Goal: Find specific page/section: Find specific page/section

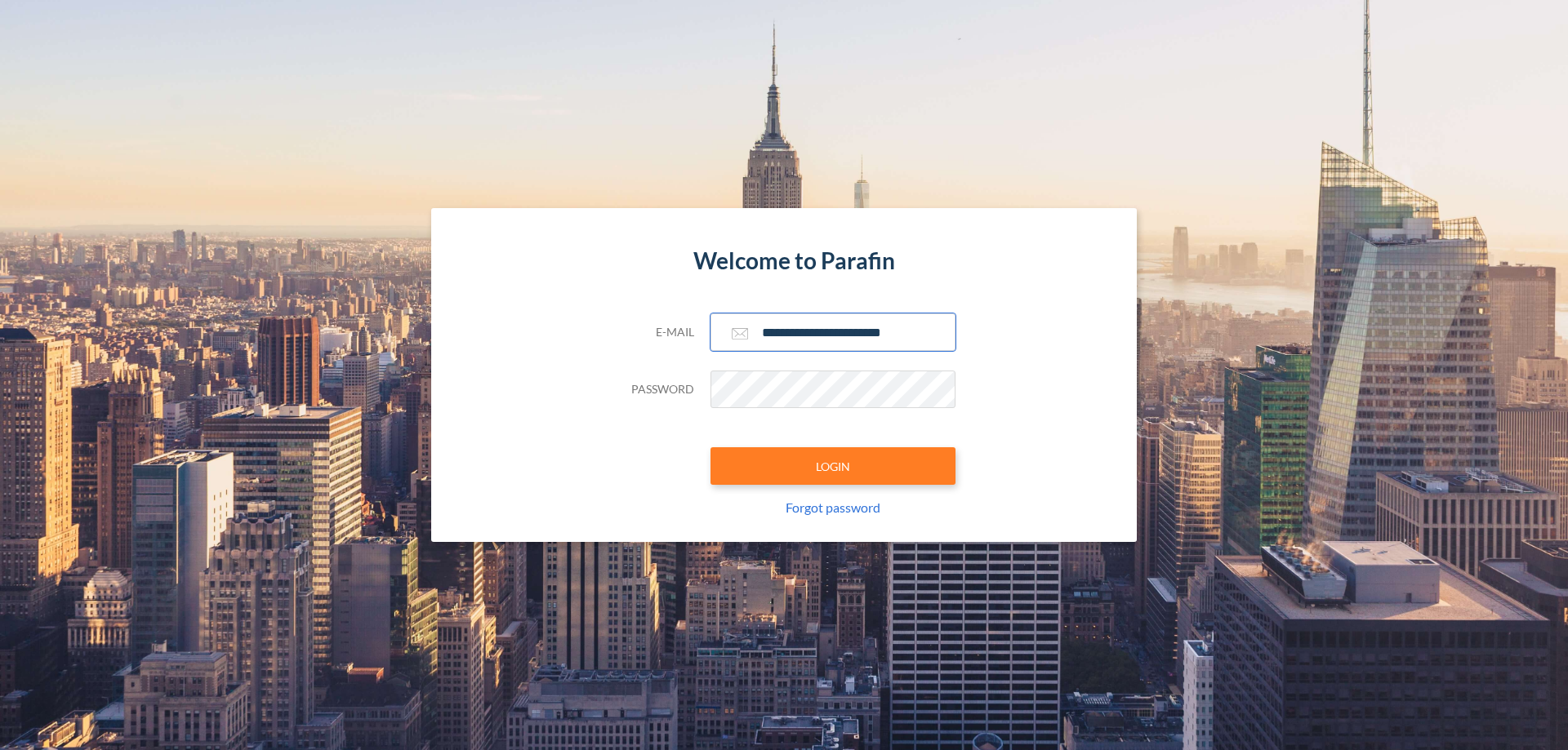
type input "**********"
click at [833, 466] on button "LOGIN" at bounding box center [832, 465] width 245 height 37
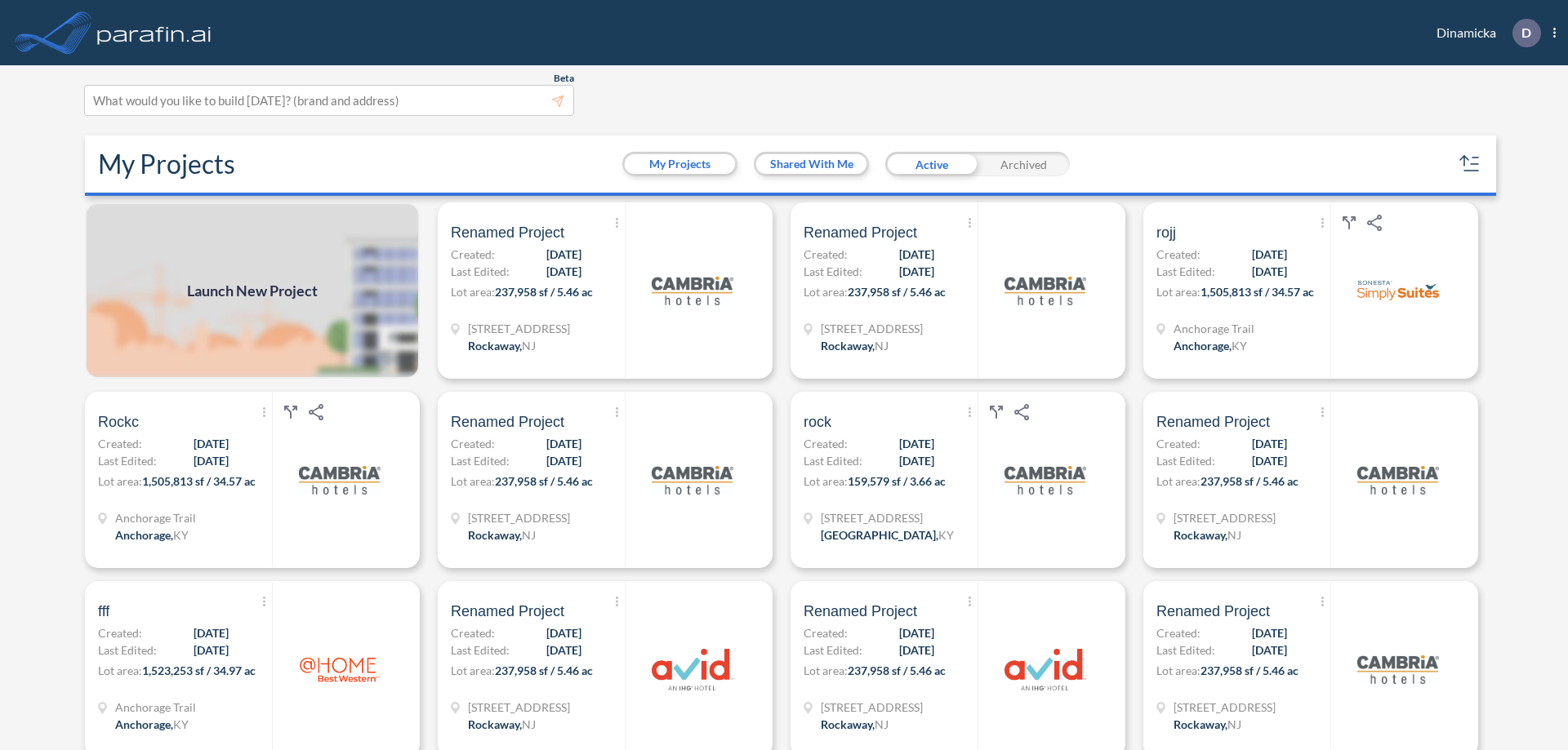
scroll to position [4, 0]
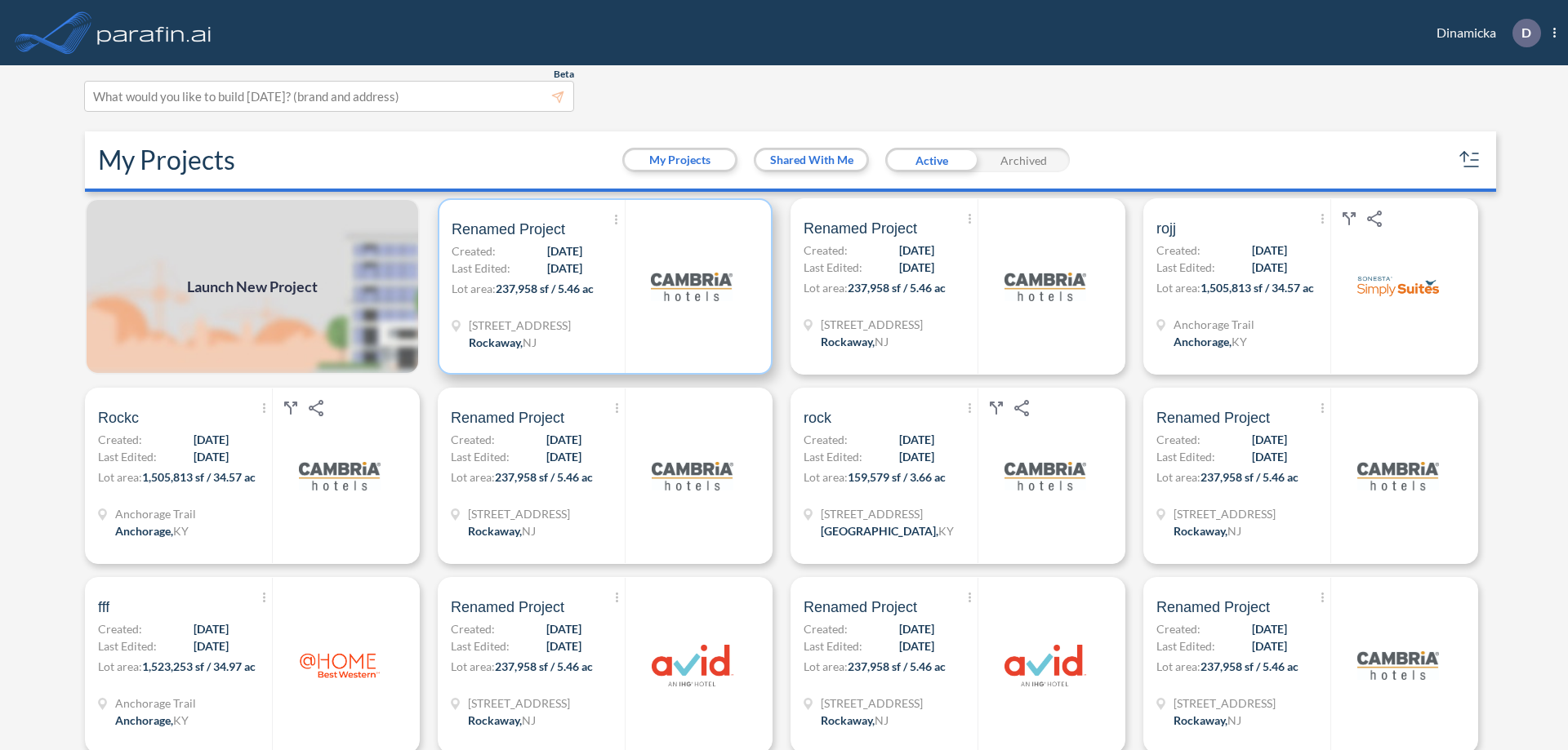
click at [601, 286] on p "Lot area: 237,958 sf / 5.46 ac" at bounding box center [538, 292] width 173 height 24
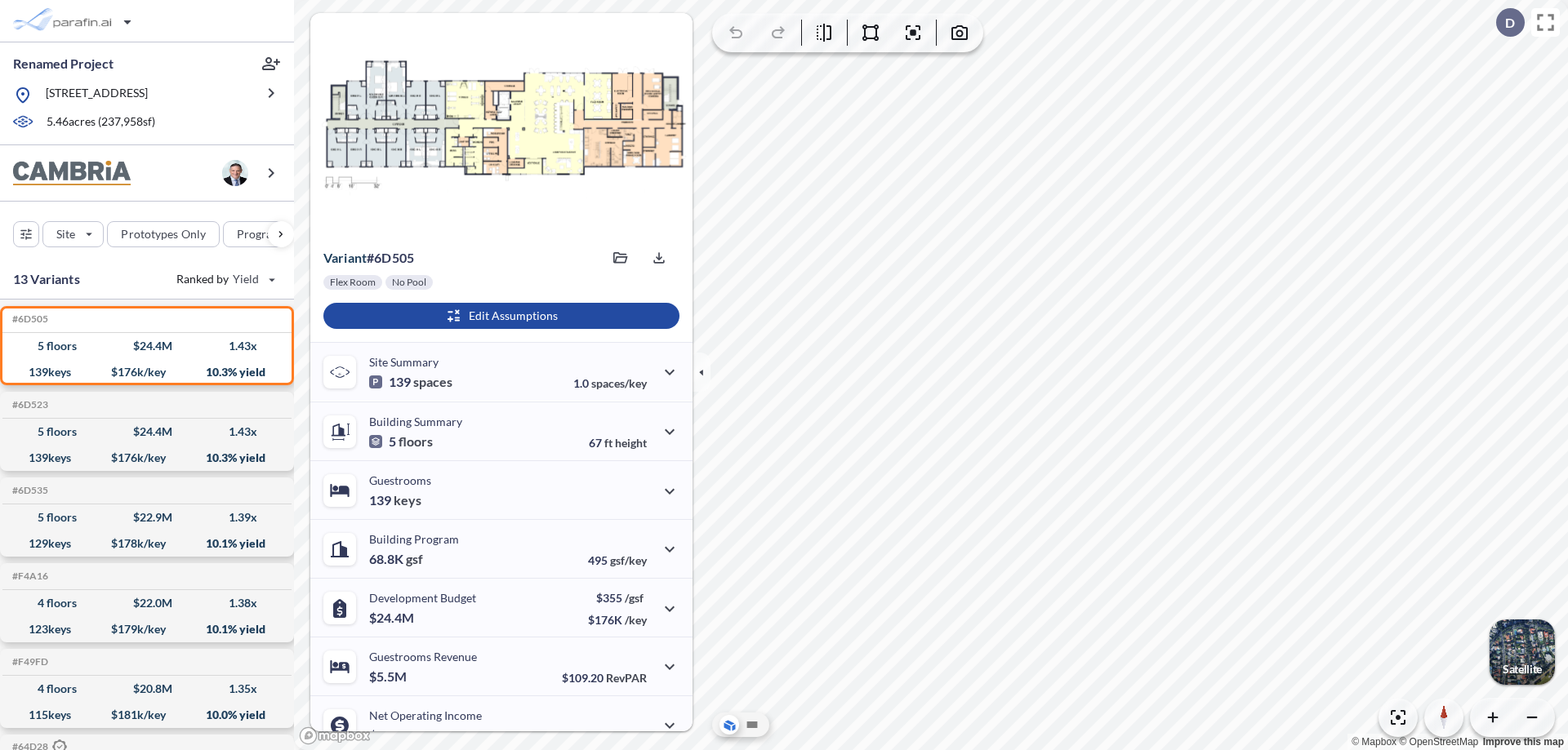
scroll to position [82, 0]
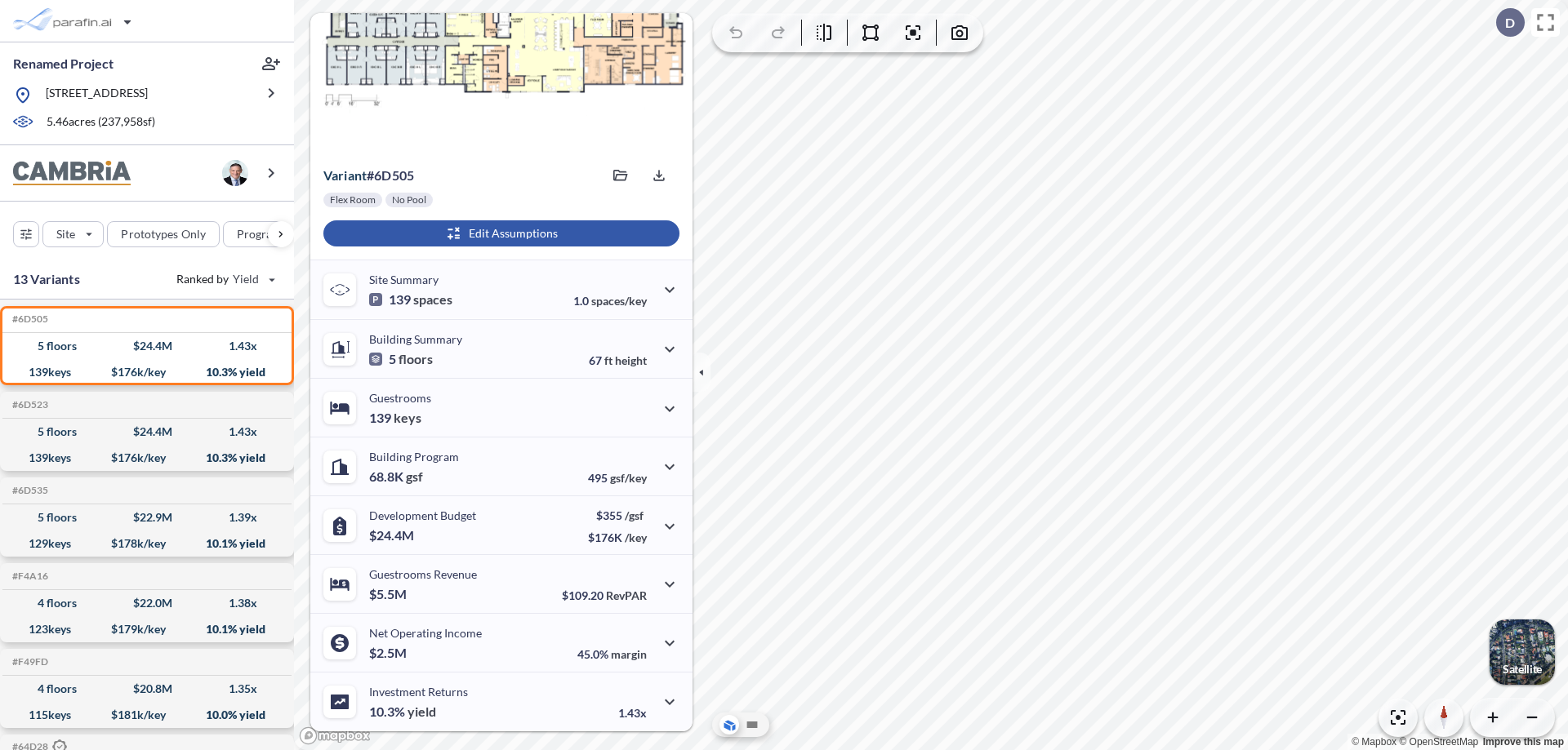
click at [499, 234] on div "button" at bounding box center [501, 234] width 356 height 26
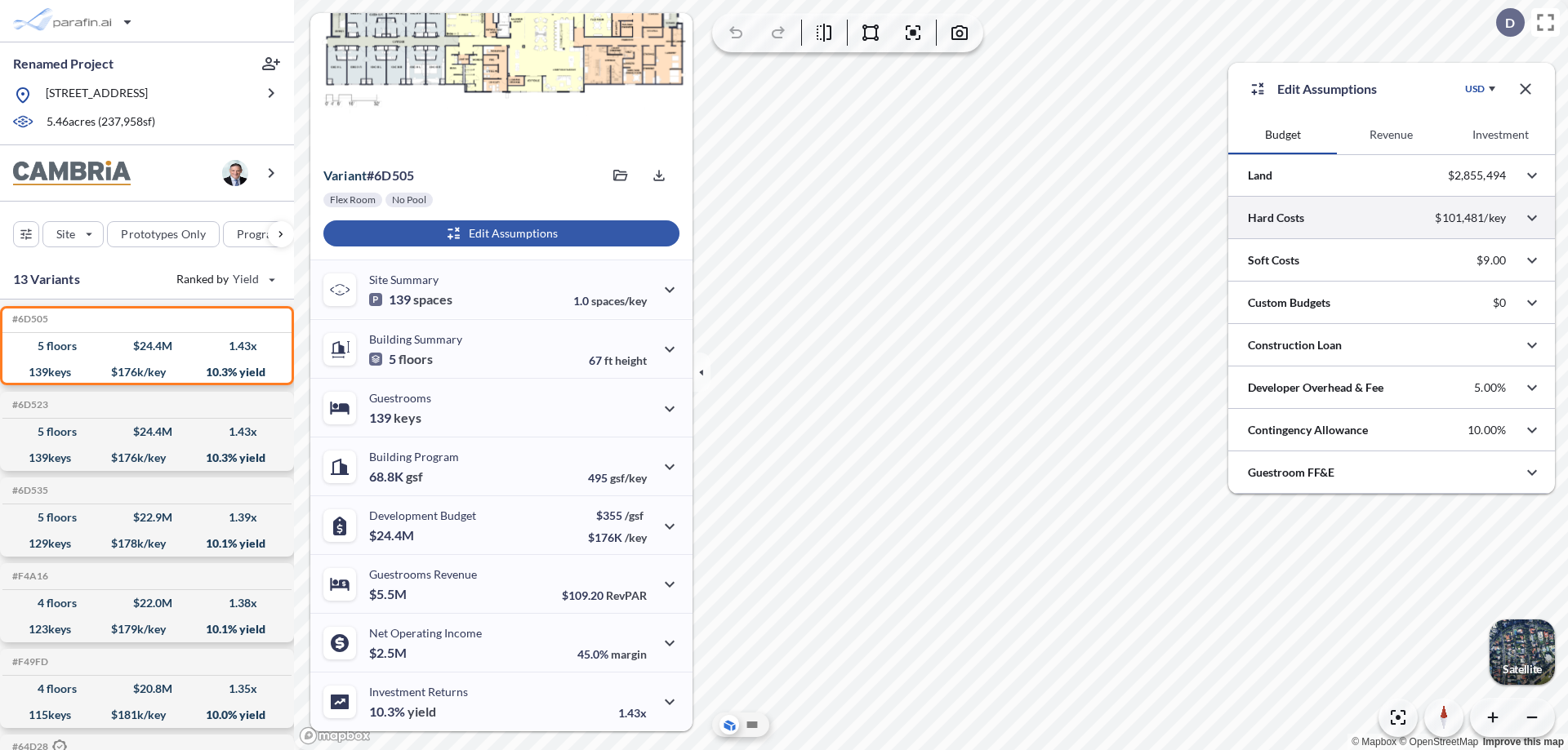
click at [1392, 218] on div at bounding box center [1392, 218] width 327 height 42
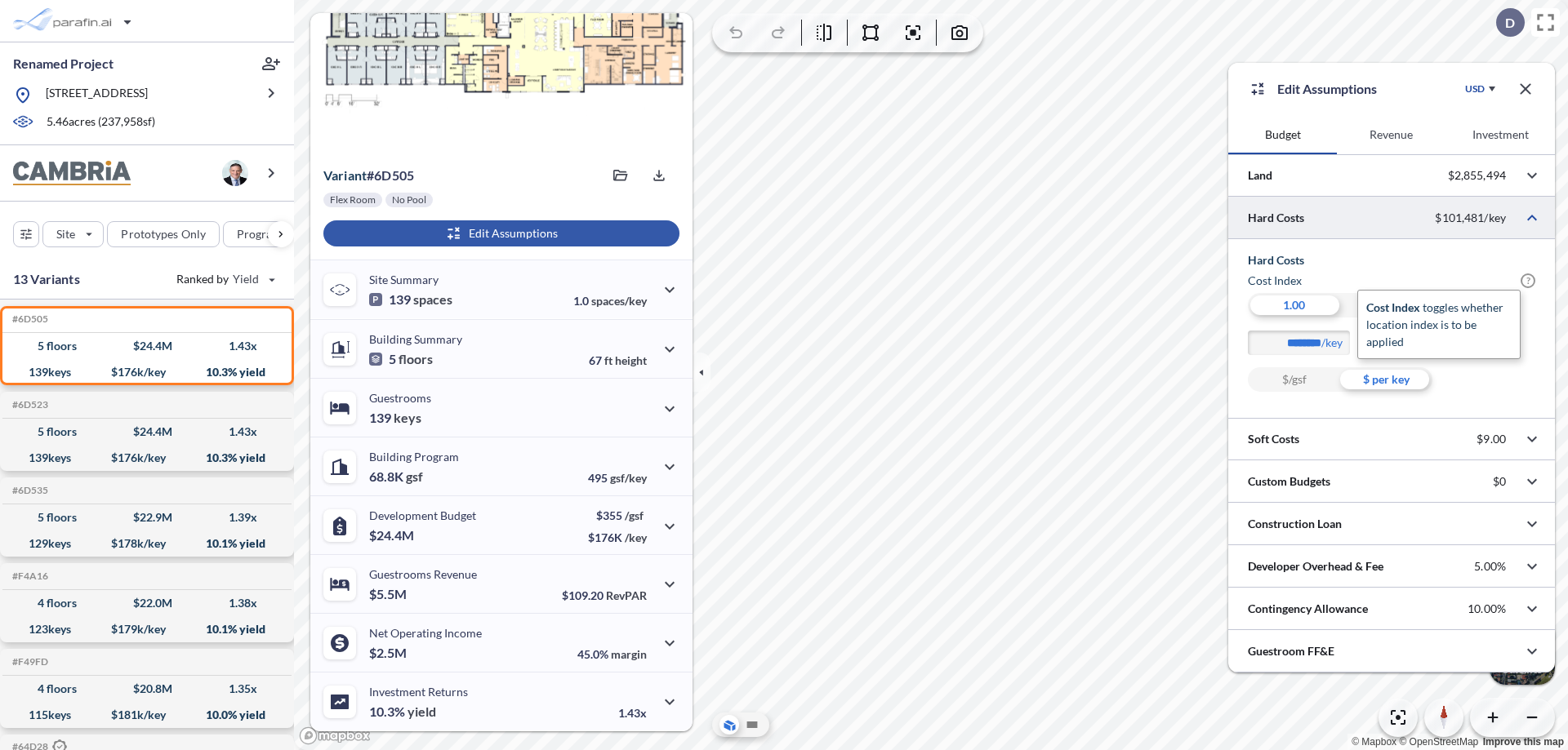
click at [1528, 281] on span "?" at bounding box center [1528, 281] width 15 height 15
